Goal: Transaction & Acquisition: Purchase product/service

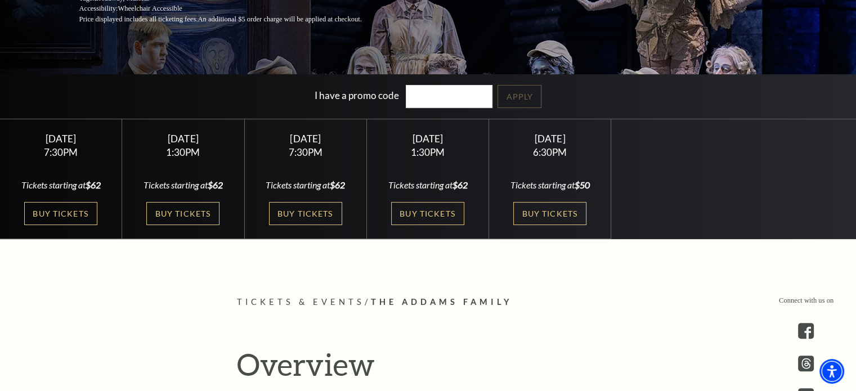
scroll to position [282, 0]
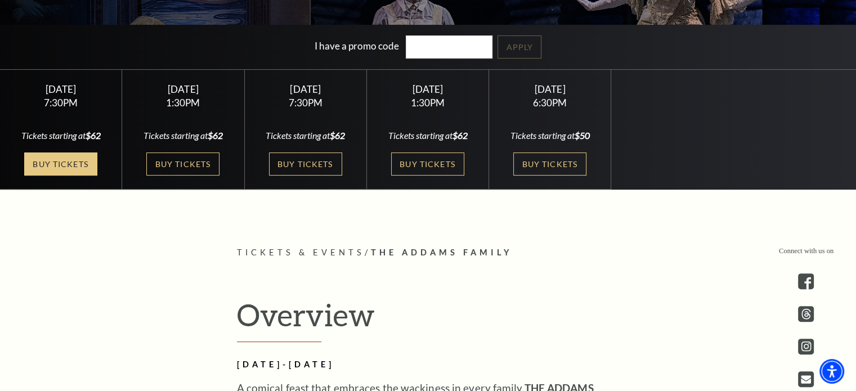
click at [87, 164] on link "Buy Tickets" at bounding box center [60, 164] width 73 height 23
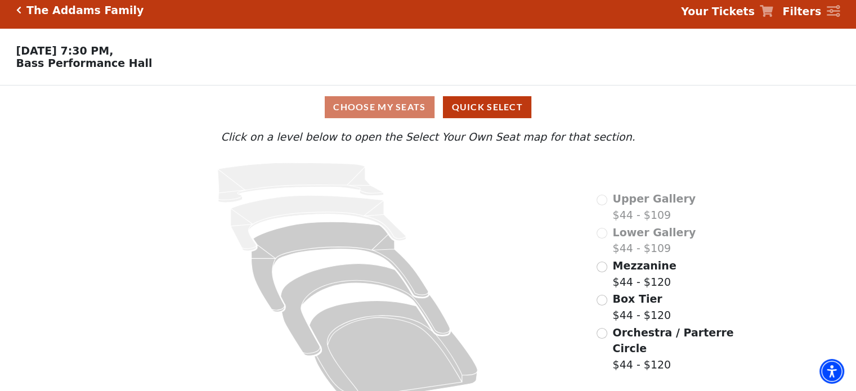
scroll to position [30, 0]
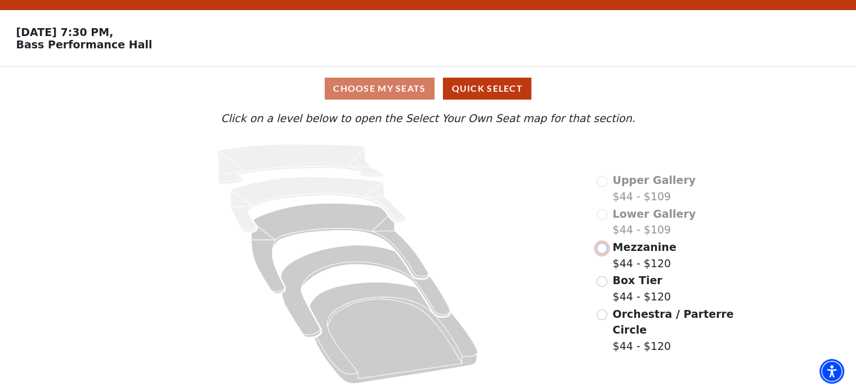
click at [604, 254] on input "Mezzanine$44 - $120\a" at bounding box center [602, 248] width 11 height 11
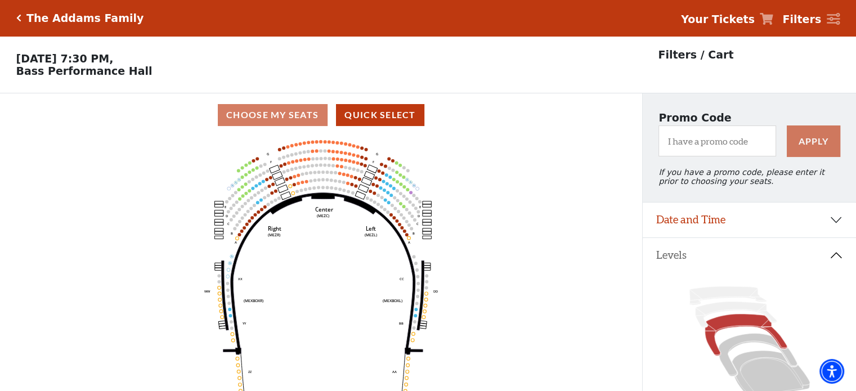
scroll to position [52, 0]
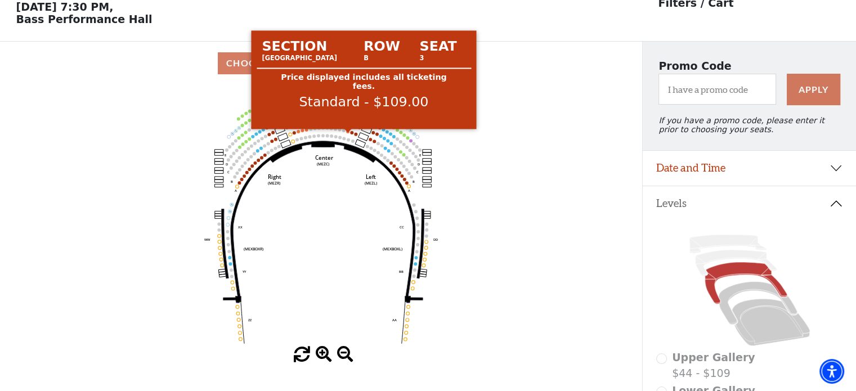
click at [349, 133] on circle at bounding box center [347, 131] width 3 height 3
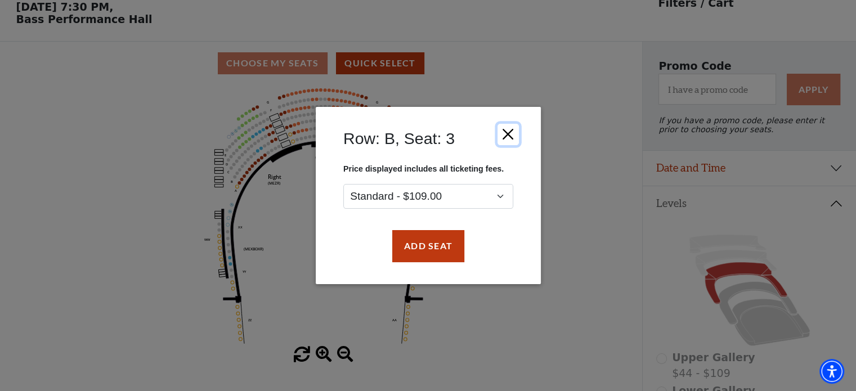
click at [506, 136] on button "Close" at bounding box center [507, 134] width 21 height 21
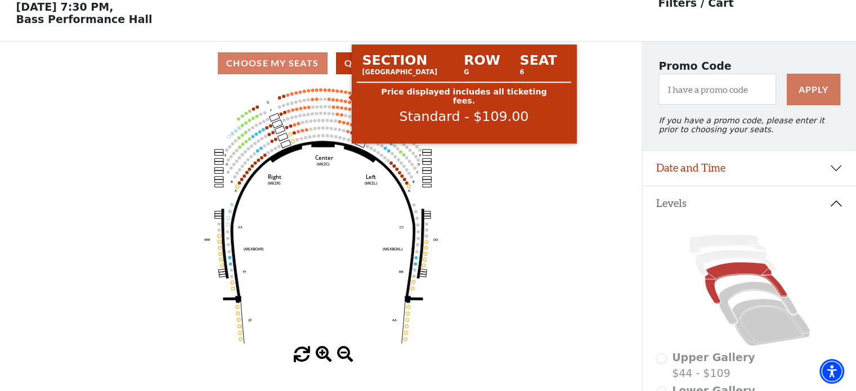
click at [347, 94] on circle at bounding box center [345, 92] width 3 height 3
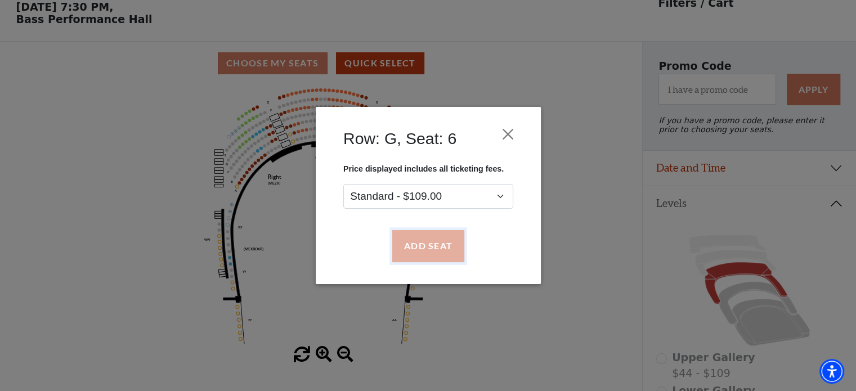
click at [440, 238] on button "Add Seat" at bounding box center [428, 247] width 72 height 32
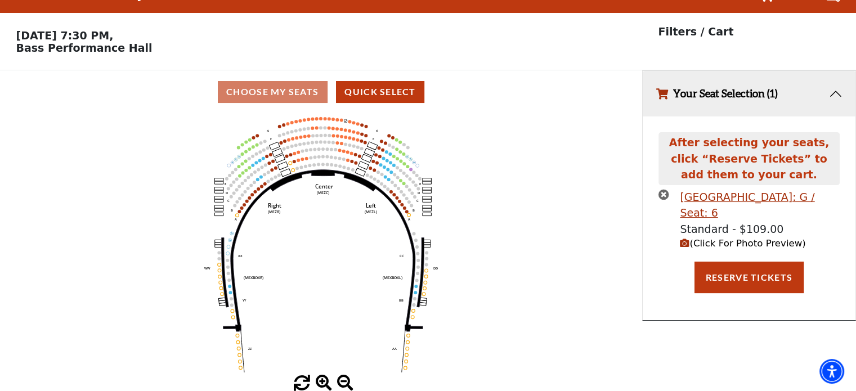
scroll to position [0, 0]
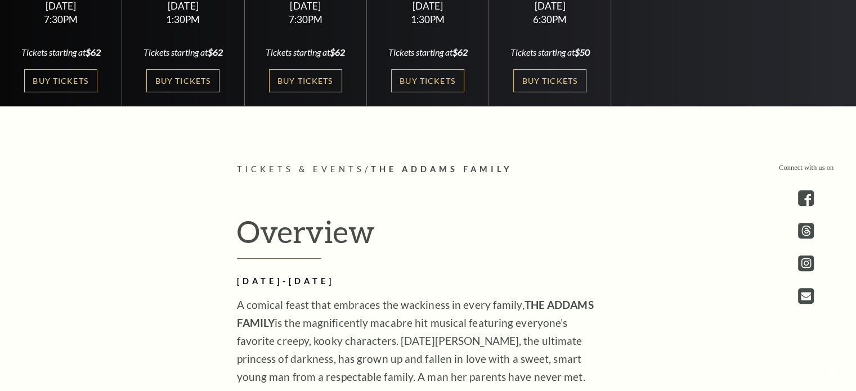
scroll to position [394, 0]
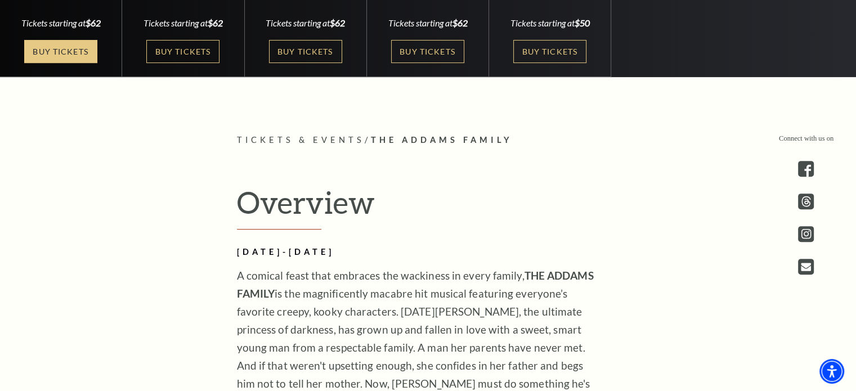
click at [95, 53] on link "Buy Tickets" at bounding box center [60, 51] width 73 height 23
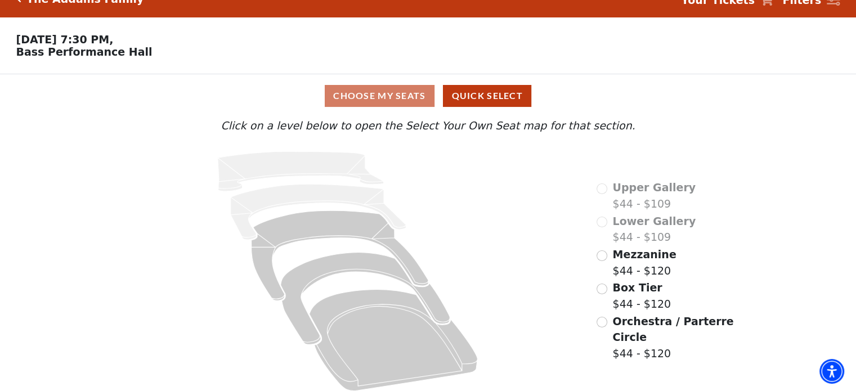
scroll to position [30, 0]
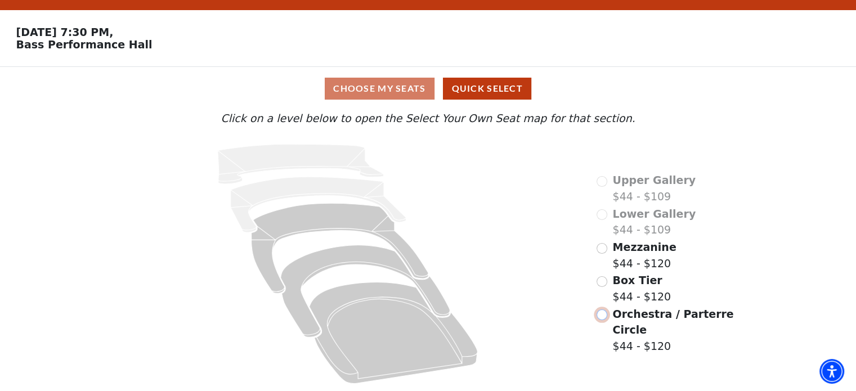
click at [604, 310] on input "Orchestra / Parterre Circle$44 - $120\a" at bounding box center [602, 315] width 11 height 11
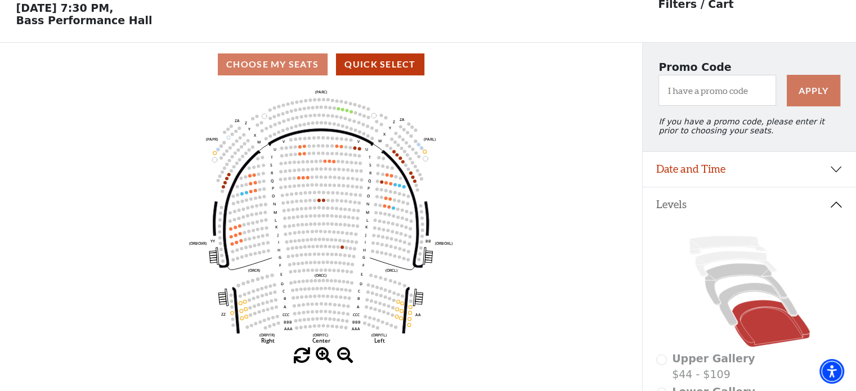
scroll to position [52, 0]
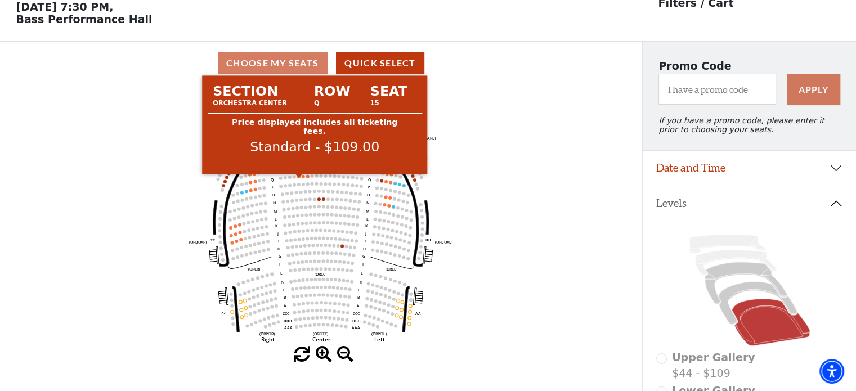
click at [300, 178] on circle at bounding box center [298, 176] width 3 height 3
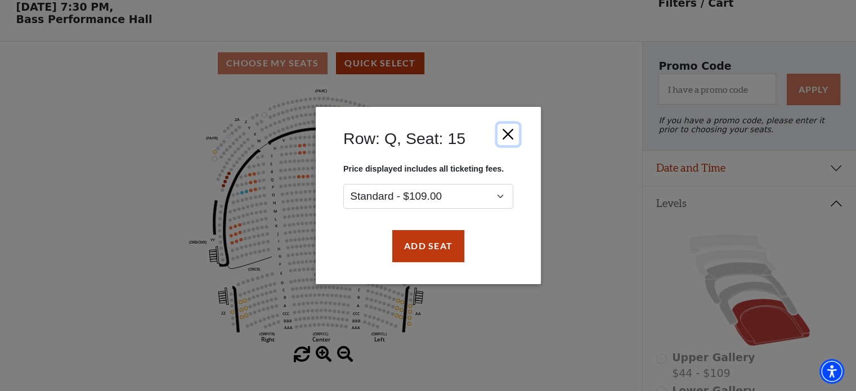
click at [505, 136] on button "Close" at bounding box center [507, 134] width 21 height 21
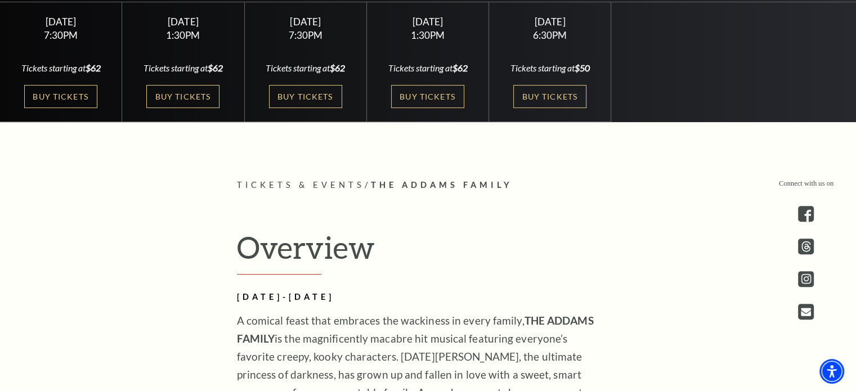
scroll to position [282, 0]
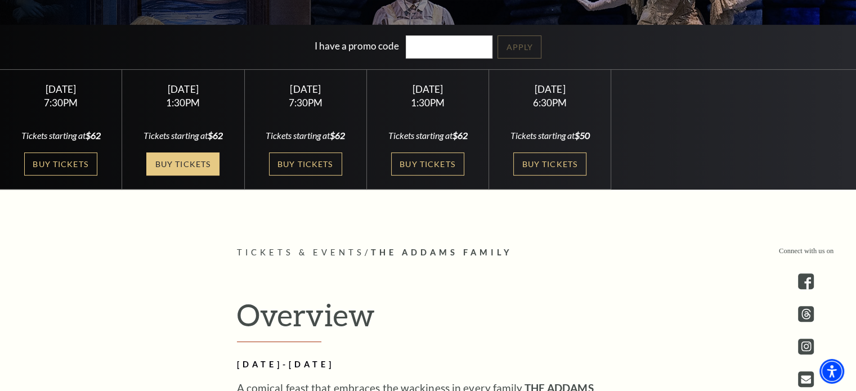
click at [187, 164] on link "Buy Tickets" at bounding box center [182, 164] width 73 height 23
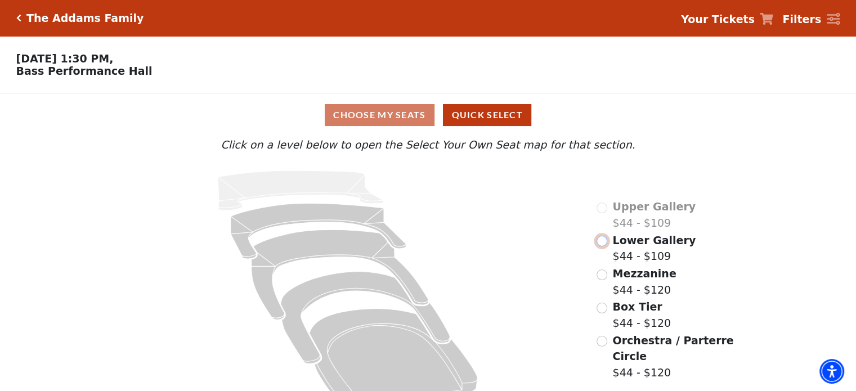
click at [601, 247] on input "Lower Gallery$44 - $109\a" at bounding box center [602, 241] width 11 height 11
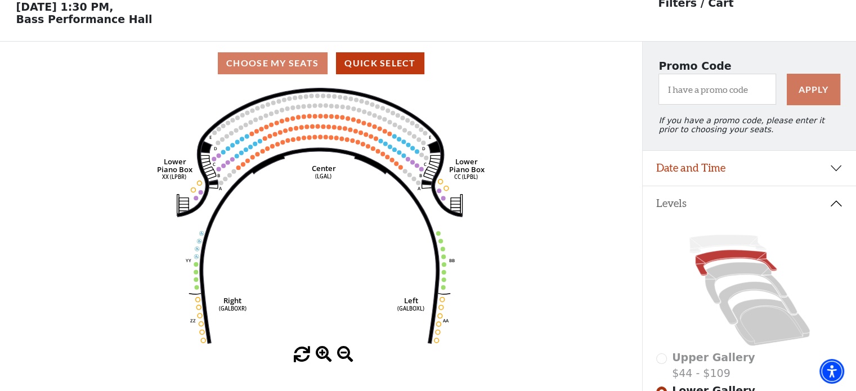
scroll to position [52, 0]
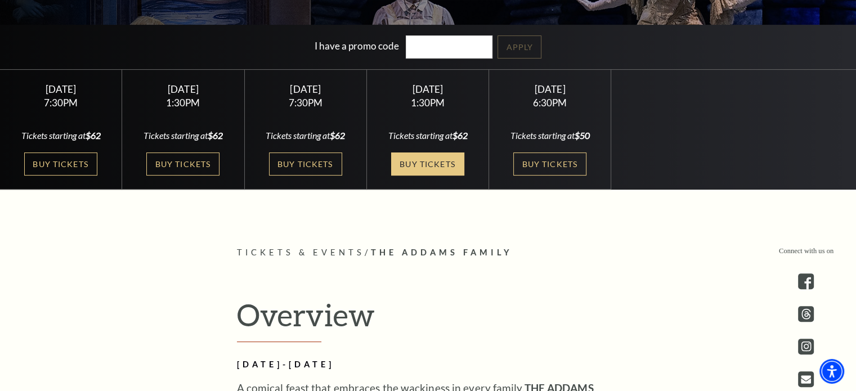
click at [412, 162] on link "Buy Tickets" at bounding box center [427, 164] width 73 height 23
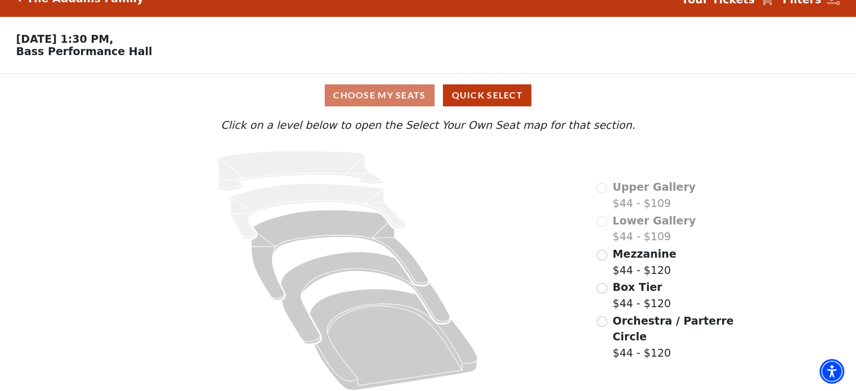
scroll to position [30, 0]
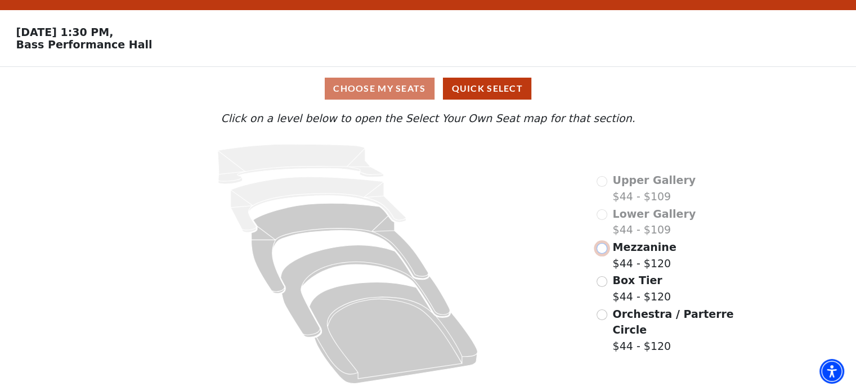
click at [601, 254] on input "Mezzanine$44 - $120\a" at bounding box center [602, 248] width 11 height 11
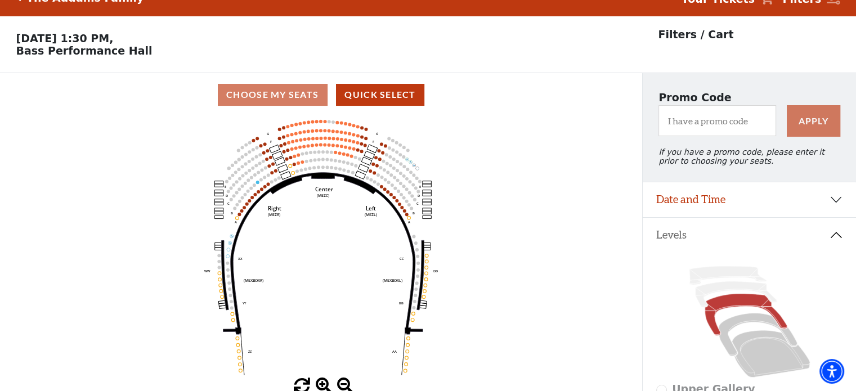
scroll to position [0, 0]
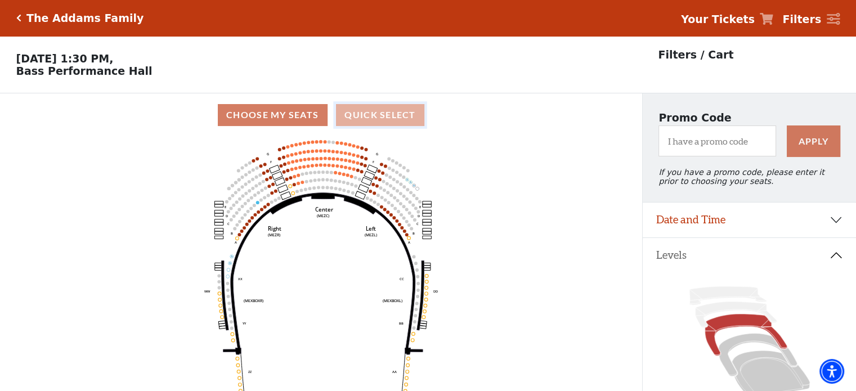
click at [398, 123] on button "Quick Select" at bounding box center [380, 115] width 88 height 22
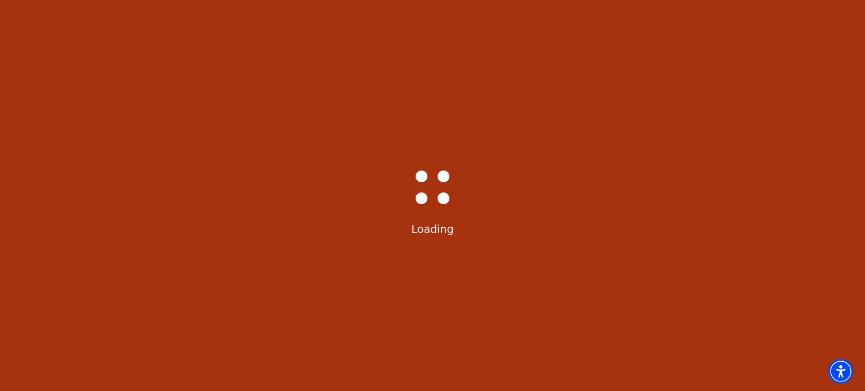
select select "6293"
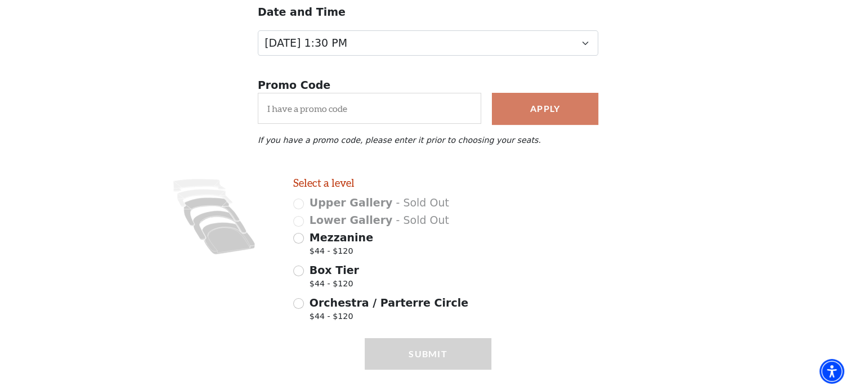
scroll to position [169, 0]
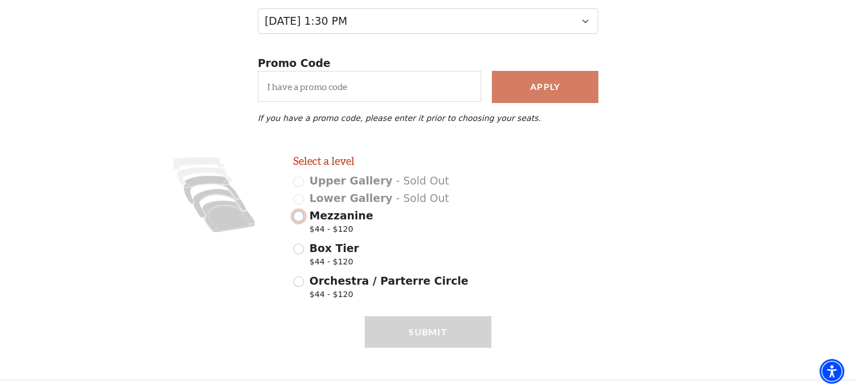
click at [299, 215] on input "Mezzanine $44 - $120" at bounding box center [298, 216] width 11 height 11
radio input "true"
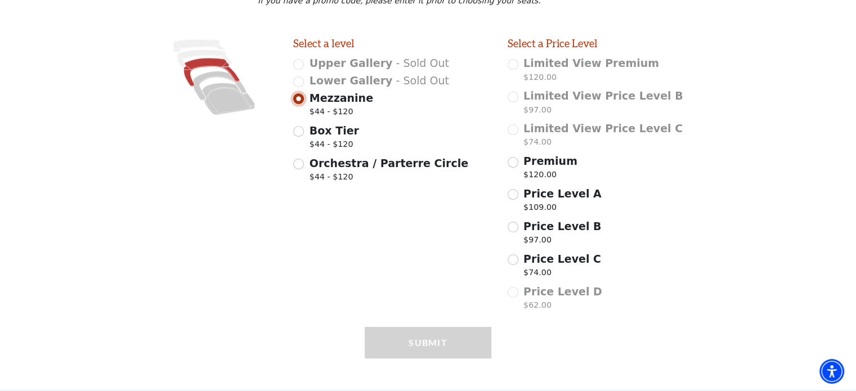
scroll to position [298, 0]
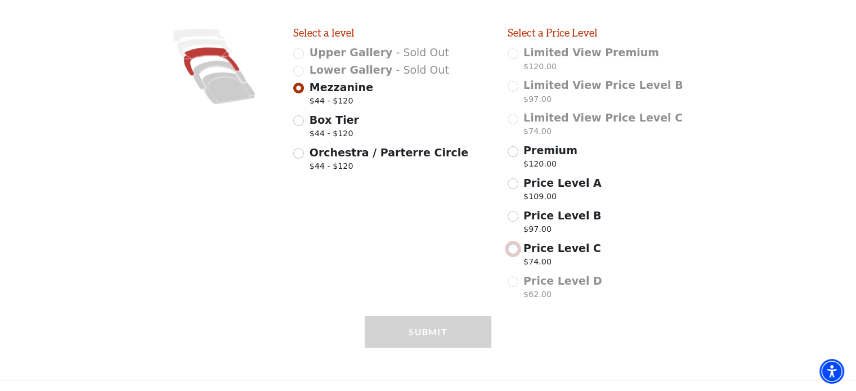
click at [511, 251] on input "Price Level C $74.00" at bounding box center [513, 249] width 11 height 11
radio input "true"
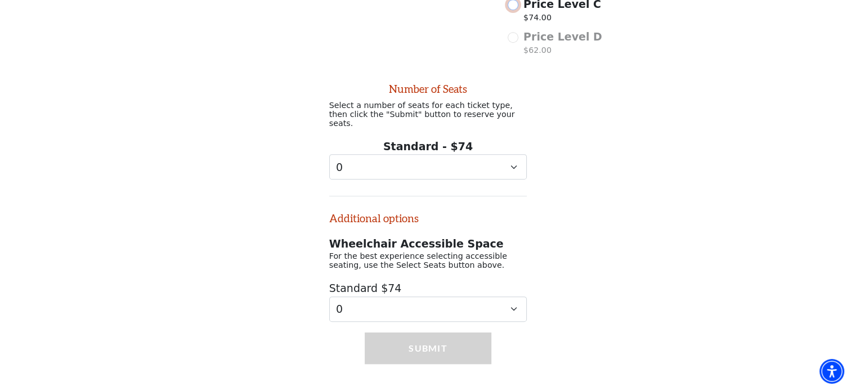
scroll to position [555, 0]
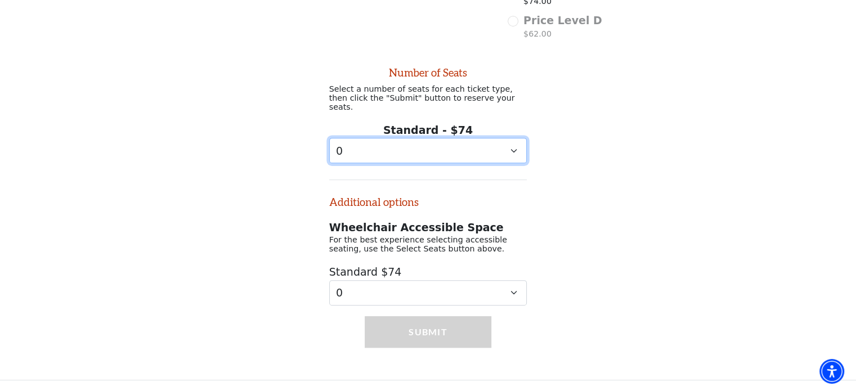
click at [505, 147] on select "0 1 2 3 4" at bounding box center [428, 150] width 198 height 25
select select "3"
click at [329, 138] on select "0 1 2 3 4" at bounding box center [428, 150] width 198 height 25
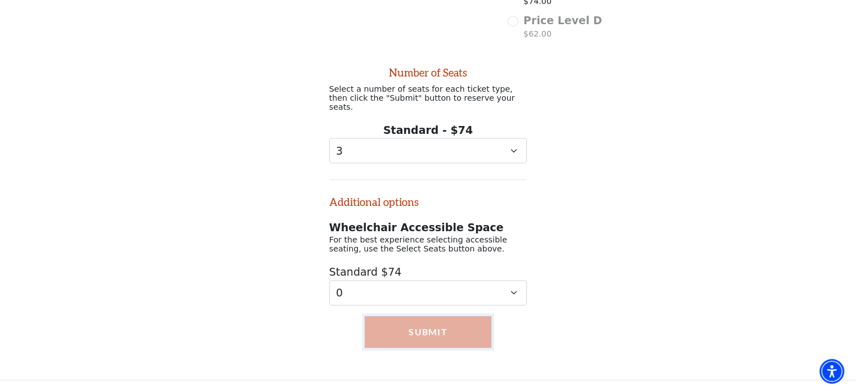
click at [441, 340] on button "Submit" at bounding box center [428, 332] width 127 height 32
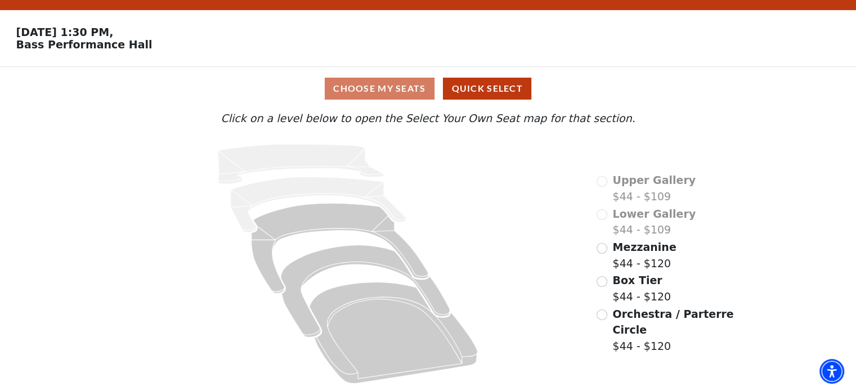
scroll to position [30, 0]
click at [604, 254] on input "Mezzanine$44 - $120\a" at bounding box center [602, 248] width 11 height 11
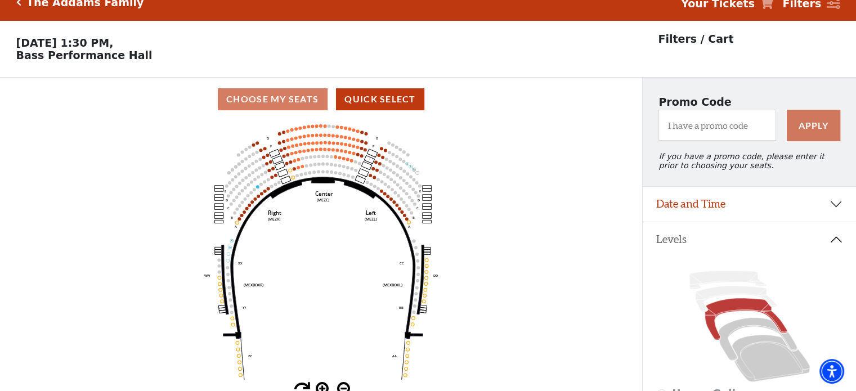
scroll to position [0, 0]
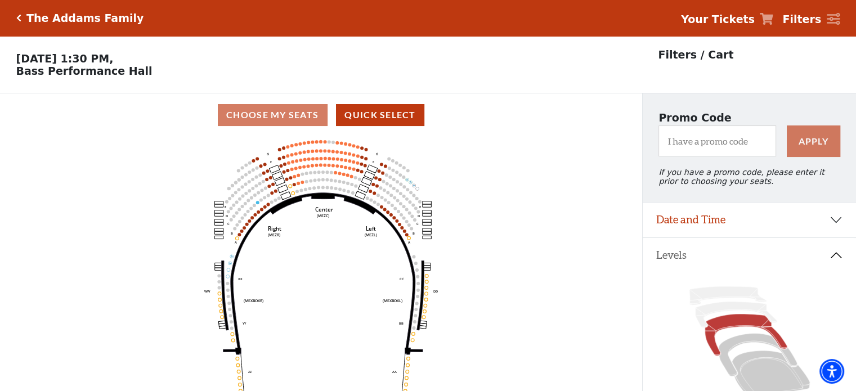
click at [774, 20] on icon at bounding box center [767, 19] width 14 height 12
click at [751, 20] on strong "Your Tickets" at bounding box center [718, 19] width 74 height 12
click at [770, 15] on icon at bounding box center [767, 19] width 14 height 12
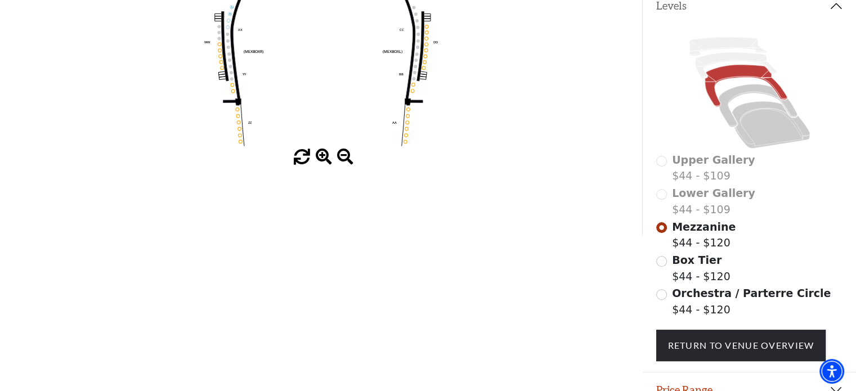
scroll to position [306, 0]
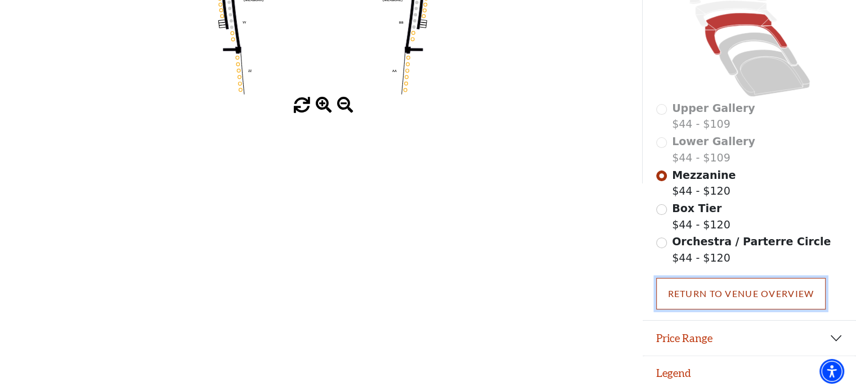
click at [737, 292] on link "Return To Venue Overview" at bounding box center [742, 294] width 170 height 32
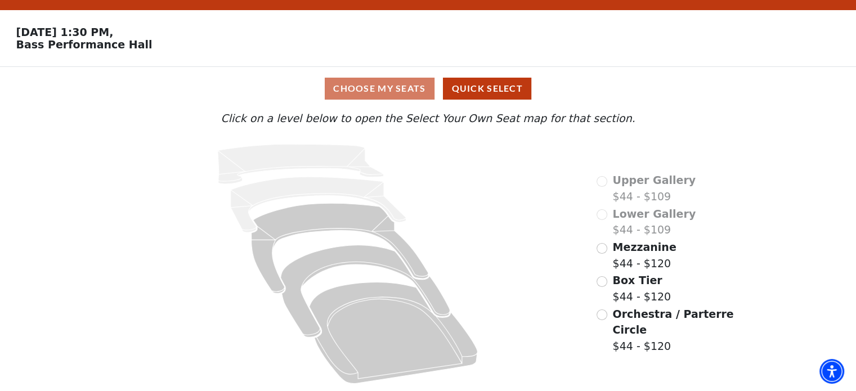
scroll to position [30, 0]
click at [487, 90] on button "Quick Select" at bounding box center [487, 89] width 88 height 22
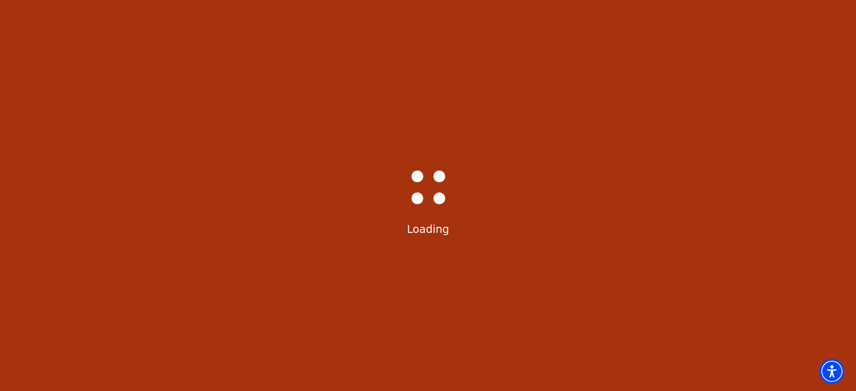
scroll to position [0, 0]
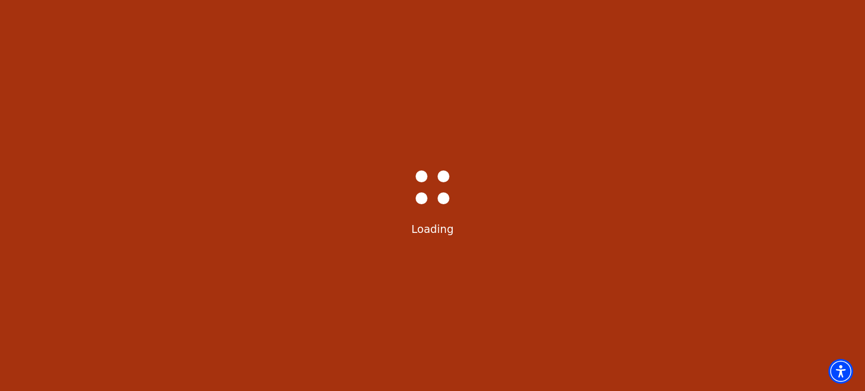
select select "6293"
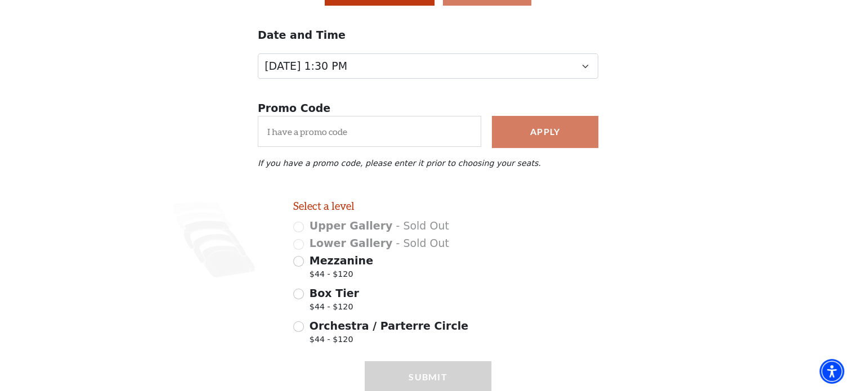
scroll to position [169, 0]
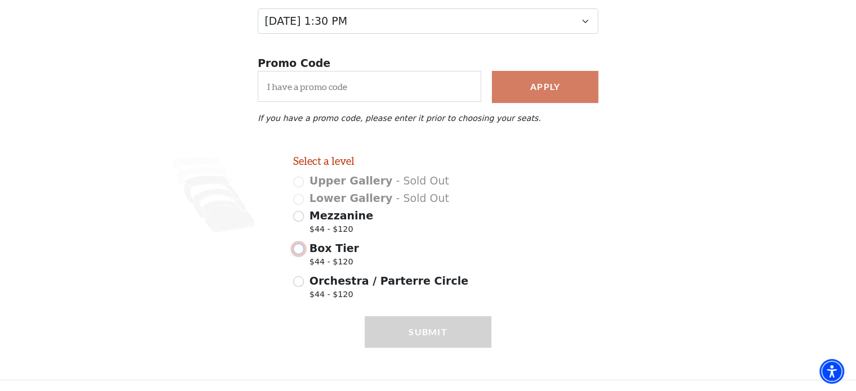
click at [300, 250] on input "Box Tier $44 - $120" at bounding box center [298, 249] width 11 height 11
radio input "true"
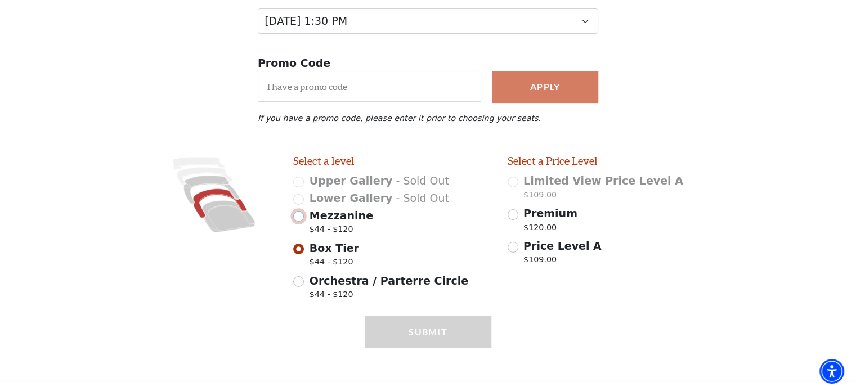
click at [300, 217] on input "Mezzanine $44 - $120" at bounding box center [298, 216] width 11 height 11
radio input "true"
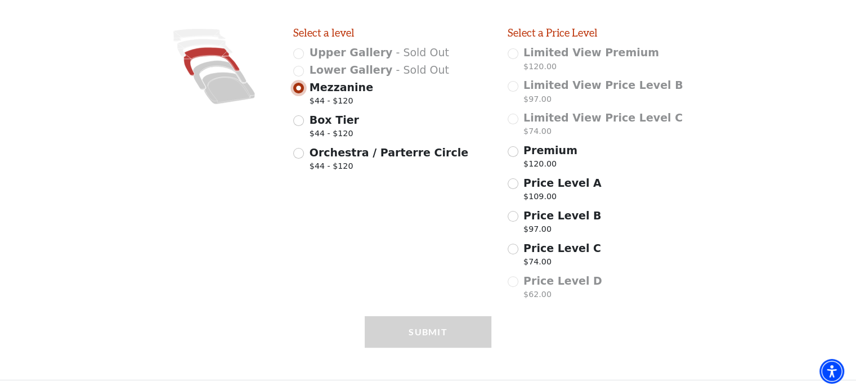
scroll to position [298, 0]
click at [297, 154] on input "Orchestra / Parterre Circle $44 - $120" at bounding box center [298, 153] width 11 height 11
radio input "true"
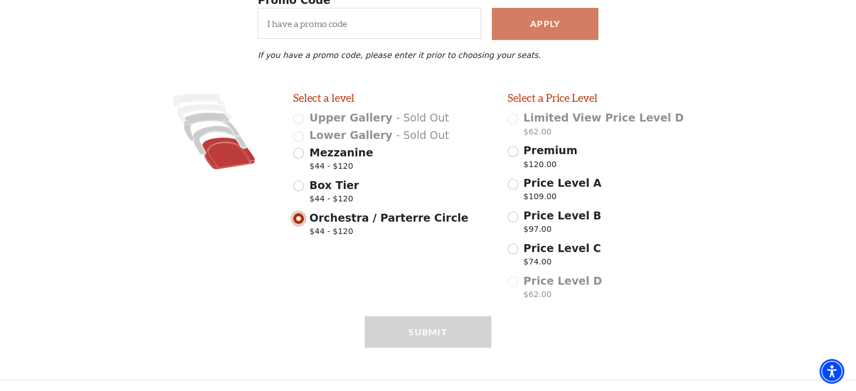
scroll to position [233, 0]
click at [299, 153] on input "Mezzanine $44 - $120" at bounding box center [298, 153] width 11 height 11
radio input "true"
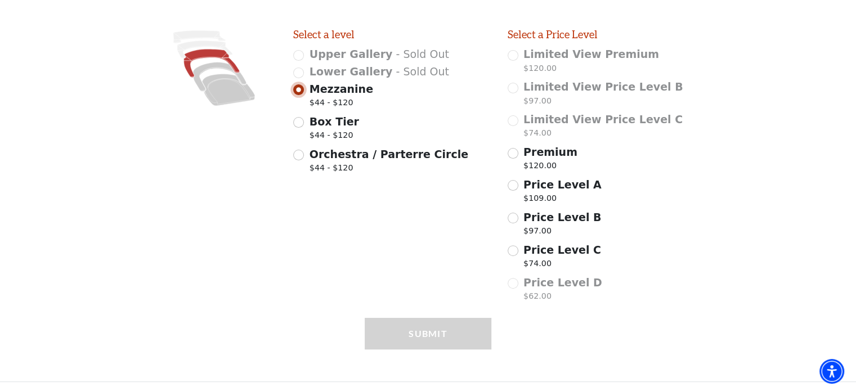
scroll to position [298, 0]
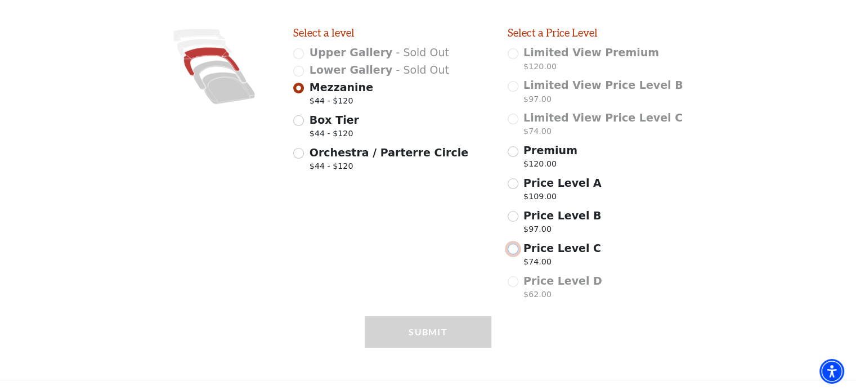
click at [514, 249] on input "Price Level C $74.00" at bounding box center [513, 249] width 11 height 11
radio input "true"
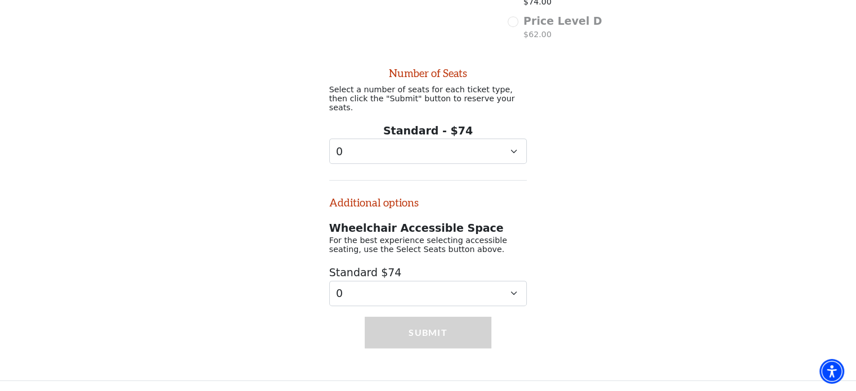
scroll to position [555, 0]
click at [508, 148] on select "0 1" at bounding box center [428, 150] width 198 height 25
click at [597, 137] on div "Number of Seats Select a number of seats for each ticket type, then click the "…" at bounding box center [428, 175] width 856 height 261
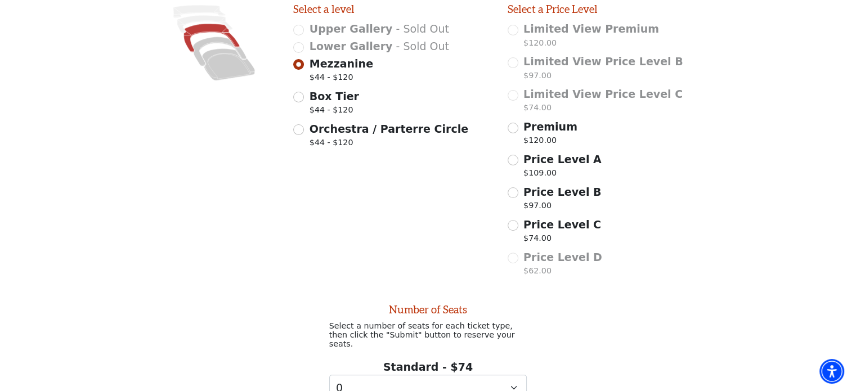
scroll to position [329, 0]
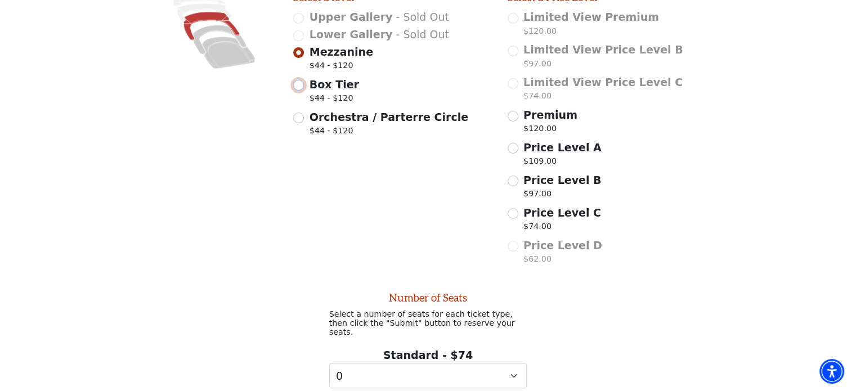
click at [303, 88] on input "Box Tier $44 - $120" at bounding box center [298, 85] width 11 height 11
radio input "true"
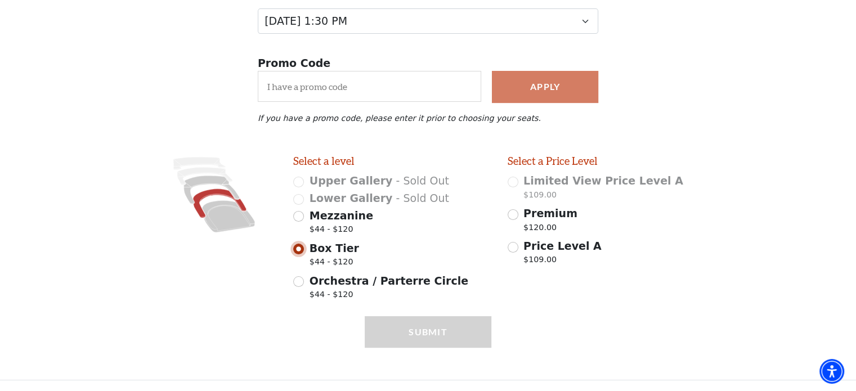
scroll to position [169, 0]
click at [301, 280] on input "Orchestra / Parterre Circle $44 - $120" at bounding box center [298, 281] width 11 height 11
radio input "true"
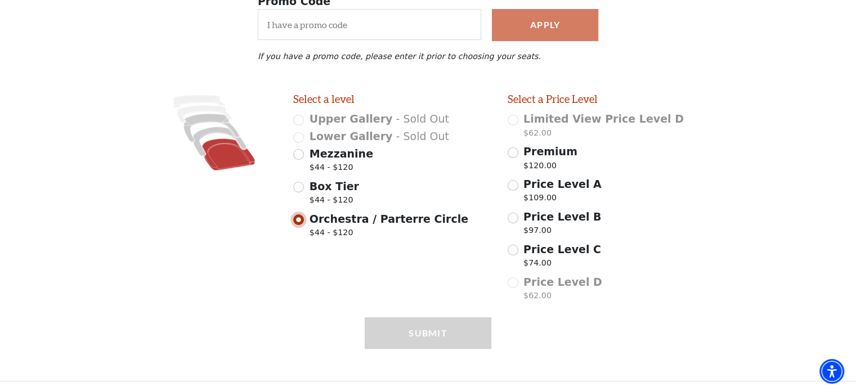
scroll to position [233, 0]
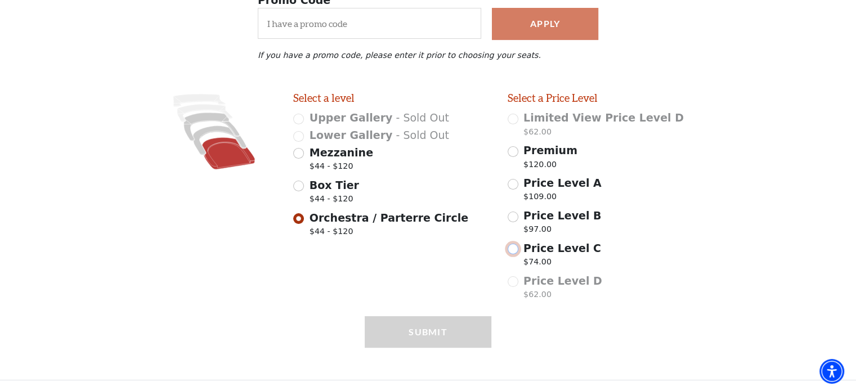
click at [512, 251] on input "Price Level C $74.00" at bounding box center [513, 249] width 11 height 11
radio input "true"
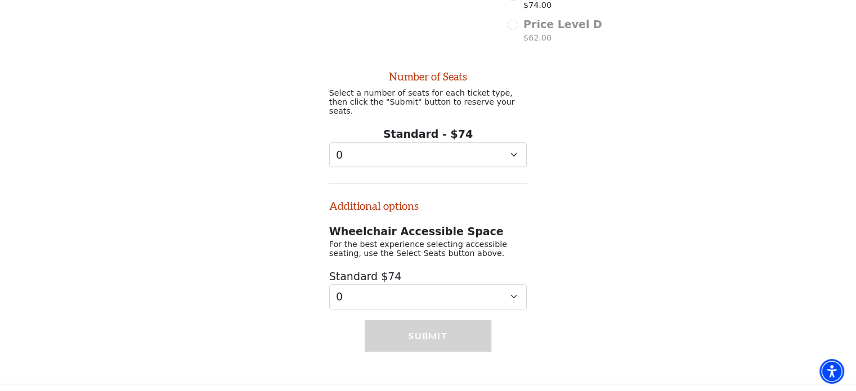
scroll to position [489, 0]
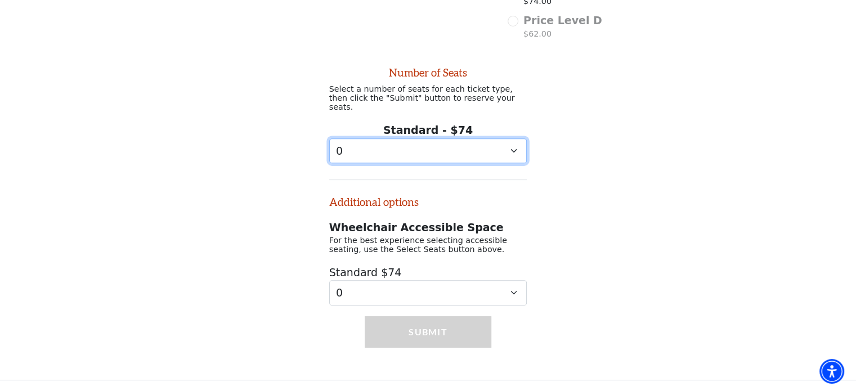
click at [431, 143] on select "0 1" at bounding box center [428, 151] width 198 height 25
drag, startPoint x: 431, startPoint y: 143, endPoint x: 450, endPoint y: 139, distance: 19.7
click at [431, 143] on select "0 1" at bounding box center [428, 151] width 198 height 25
